Goal: Communication & Community: Connect with others

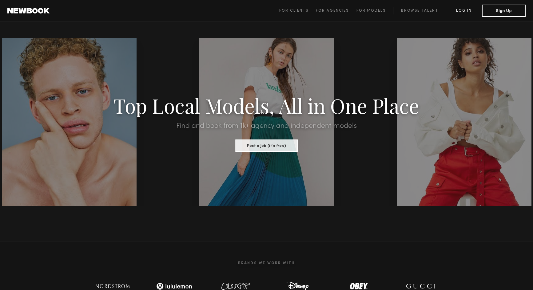
click at [464, 12] on link "Log in" at bounding box center [464, 10] width 36 height 7
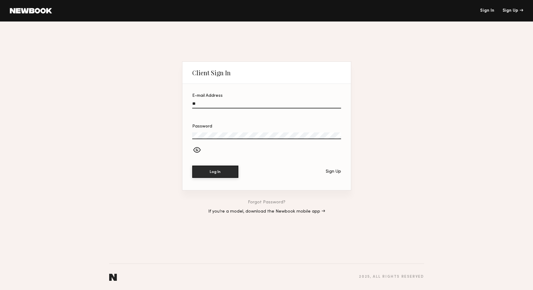
type input "*"
type input "**********"
click at [199, 150] on div at bounding box center [266, 151] width 149 height 10
click at [226, 171] on button "Log In" at bounding box center [215, 172] width 46 height 12
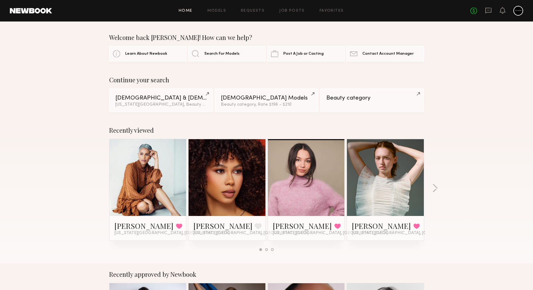
click at [149, 192] on link at bounding box center [148, 177] width 38 height 77
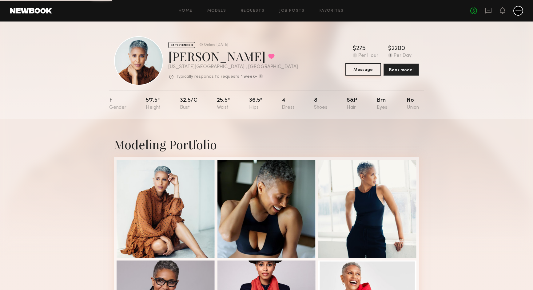
click at [362, 68] on button "Message" at bounding box center [363, 69] width 36 height 12
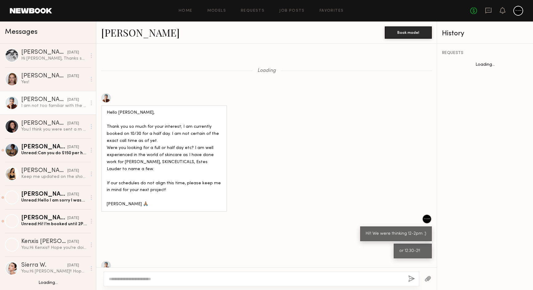
scroll to position [435, 0]
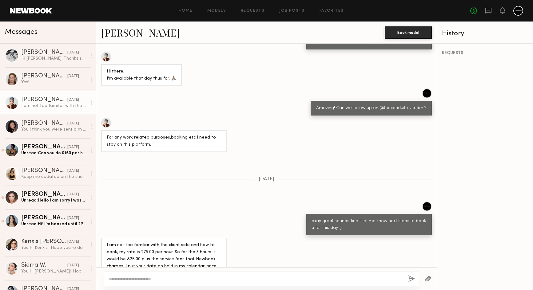
click at [136, 278] on textarea at bounding box center [256, 279] width 294 height 6
type textarea "**********"
click at [413, 277] on button "button" at bounding box center [411, 280] width 7 height 8
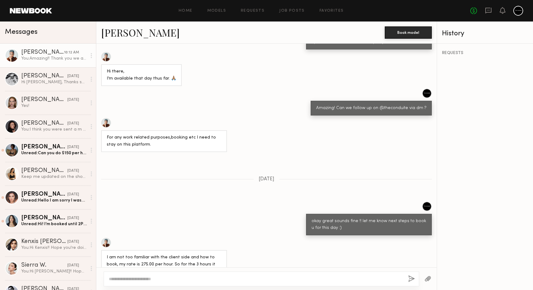
scroll to position [565, 0]
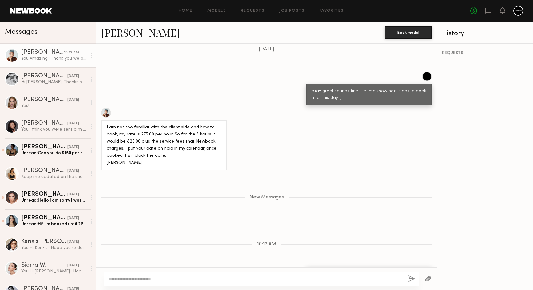
click at [255, 275] on div at bounding box center [262, 279] width 316 height 15
click at [223, 273] on div at bounding box center [262, 279] width 316 height 15
click at [214, 280] on textarea at bounding box center [256, 279] width 294 height 6
click at [68, 76] on div "07/25/2025" at bounding box center [73, 77] width 12 height 6
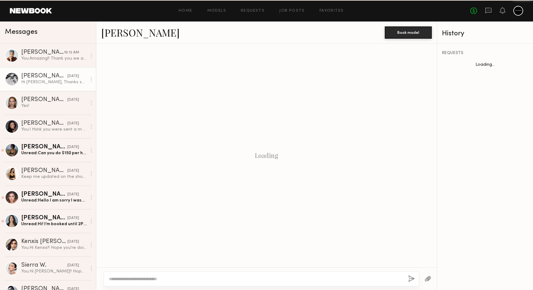
scroll to position [260, 0]
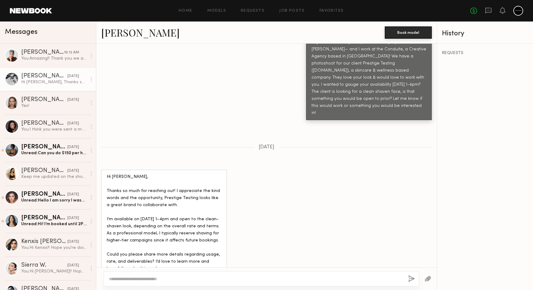
click at [140, 280] on textarea at bounding box center [256, 279] width 294 height 6
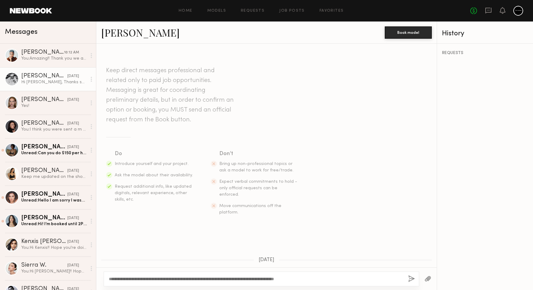
scroll to position [0, 0]
click at [127, 31] on link "Christopher J." at bounding box center [140, 32] width 78 height 13
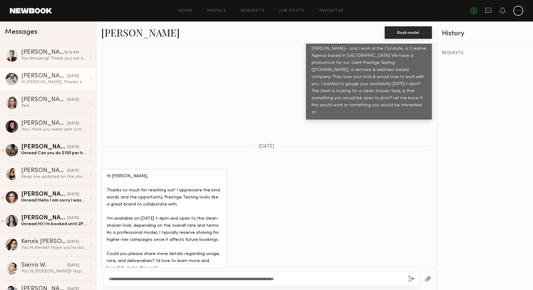
scroll to position [260, 0]
click at [309, 282] on div "**********" at bounding box center [262, 279] width 316 height 15
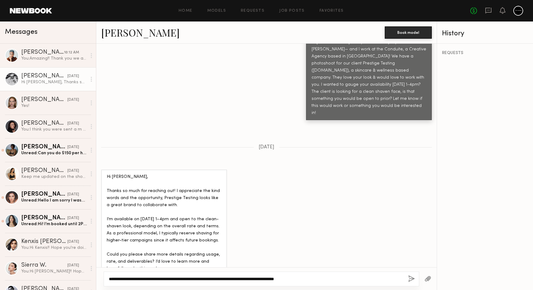
click at [328, 279] on textarea "**********" at bounding box center [256, 279] width 294 height 6
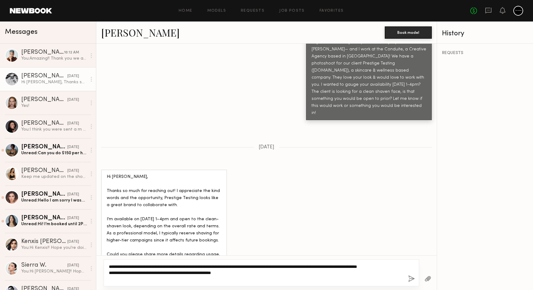
type textarea "**********"
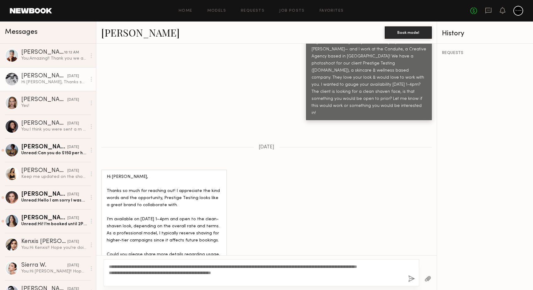
click at [411, 281] on button "button" at bounding box center [411, 280] width 7 height 8
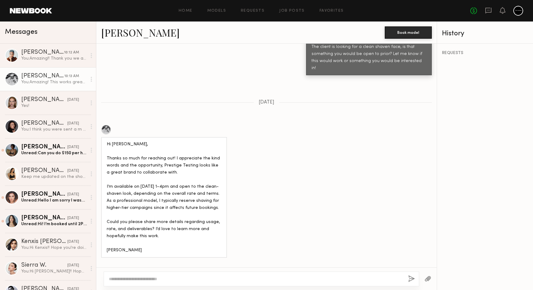
scroll to position [176, 0]
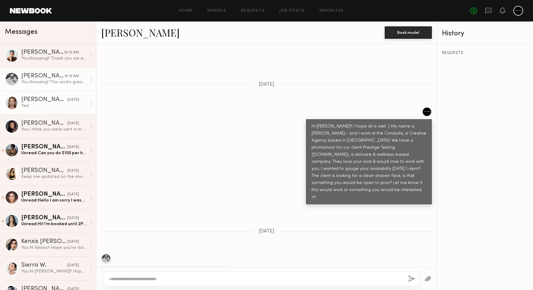
click at [47, 102] on div "Cari F." at bounding box center [44, 100] width 46 height 6
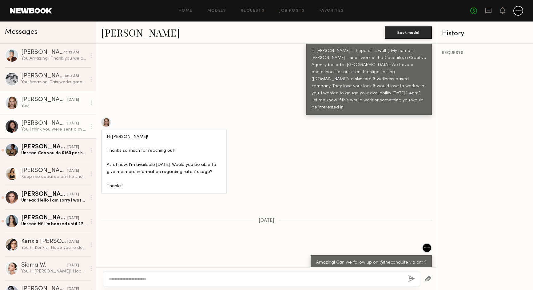
scroll to position [251, 0]
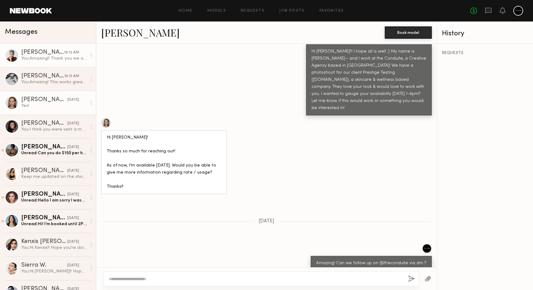
click at [52, 57] on div "You: Amazing!! Thank you we are so excited to have you! Would love to send you …" at bounding box center [54, 59] width 66 height 6
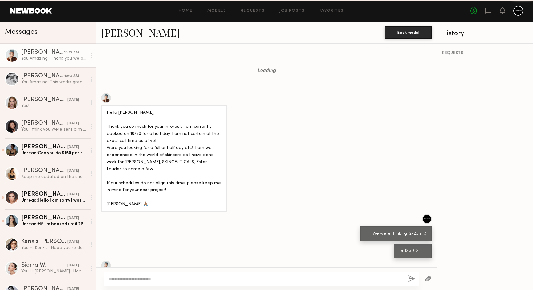
scroll to position [518, 0]
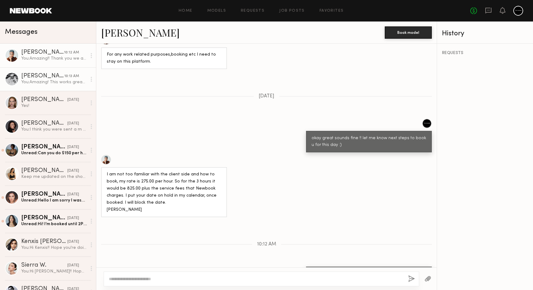
click at [48, 78] on div "Christopher J." at bounding box center [42, 76] width 43 height 6
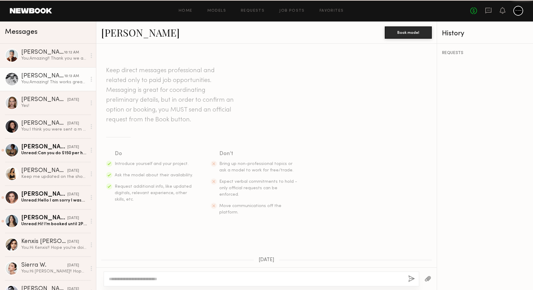
scroll to position [363, 0]
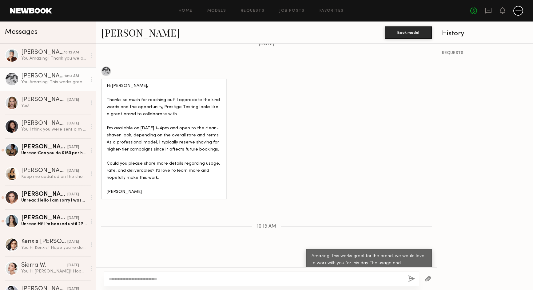
click at [136, 31] on link "Christopher J." at bounding box center [140, 32] width 78 height 13
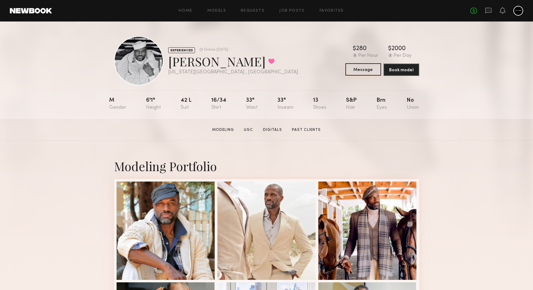
click at [368, 71] on button "Message" at bounding box center [363, 69] width 36 height 12
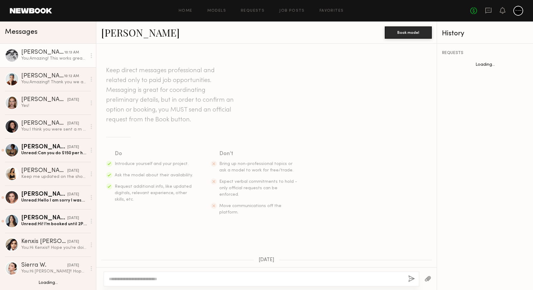
scroll to position [363, 0]
